Goal: Find specific page/section: Find specific page/section

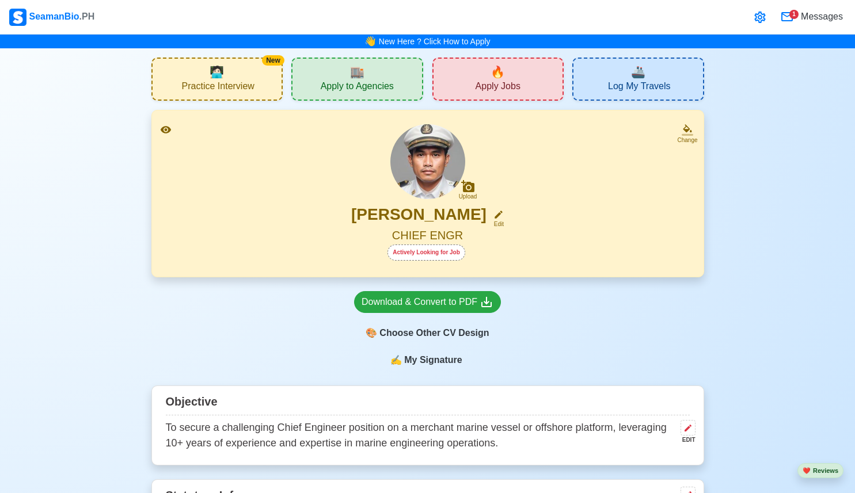
click at [763, 15] on icon at bounding box center [760, 17] width 14 height 14
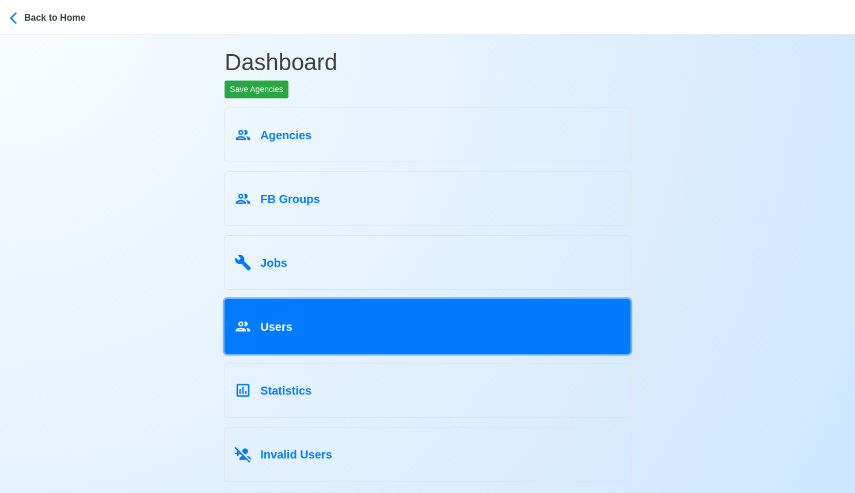
click at [435, 310] on link "Users" at bounding box center [427, 326] width 406 height 55
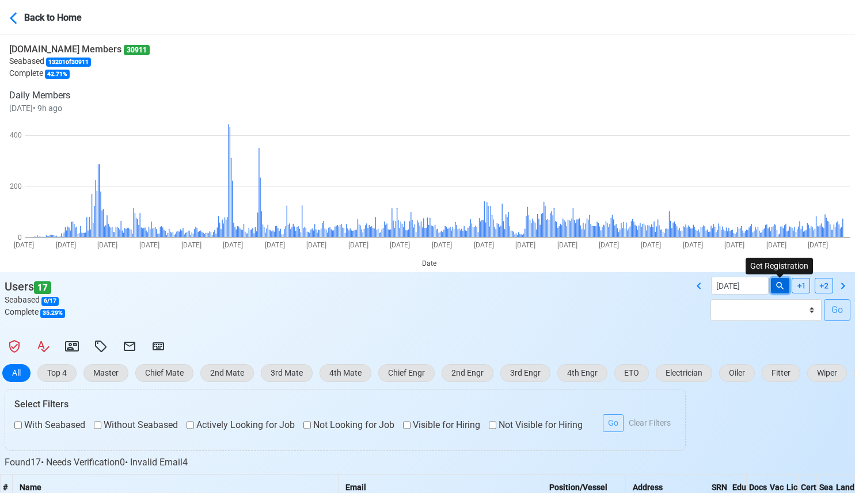
click at [779, 283] on icon at bounding box center [780, 286] width 10 height 10
click at [702, 290] on icon at bounding box center [699, 286] width 14 height 14
type input "[DATE]"
